Goal: Browse casually

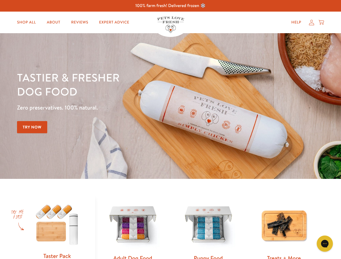
click at [170, 130] on div "Tastier & fresher dog food Zero preservatives. 100% natural. Try Now" at bounding box center [119, 106] width 205 height 71
click at [325, 244] on icon "Gorgias live chat" at bounding box center [324, 243] width 5 height 5
